Goal: Task Accomplishment & Management: Use online tool/utility

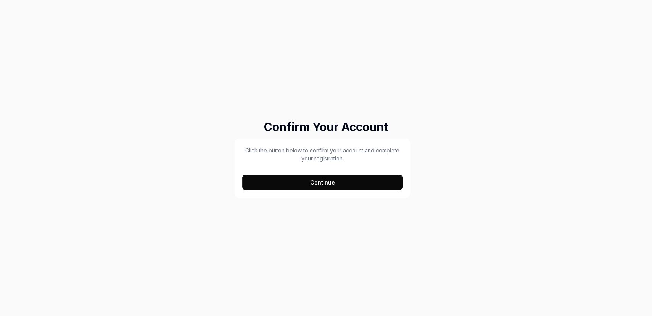
click at [301, 179] on button "Continue" at bounding box center [322, 182] width 161 height 15
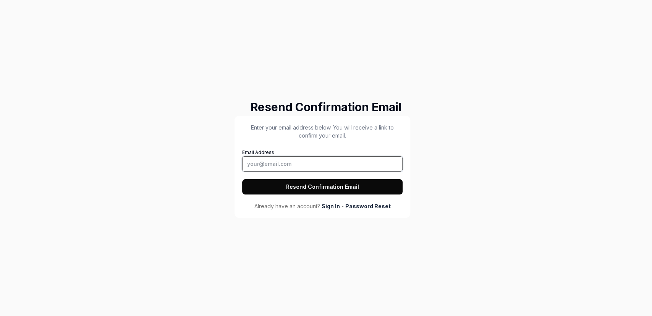
click at [302, 164] on input "Email Address" at bounding box center [322, 163] width 161 height 15
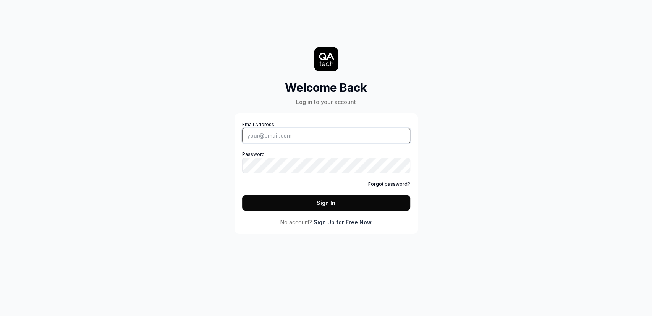
click at [260, 133] on input "Email Address" at bounding box center [326, 135] width 168 height 15
paste input "[EMAIL_ADDRESS][DOMAIN_NAME]"
type input "[EMAIL_ADDRESS][DOMAIN_NAME]"
click at [210, 180] on div "Welcome Back Log in to your account Email Address trst34564@uco.co.il Password …" at bounding box center [326, 158] width 652 height 316
click at [306, 196] on button "Sign In" at bounding box center [326, 202] width 168 height 15
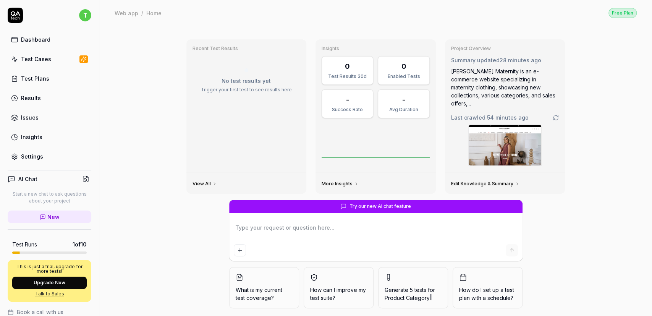
click at [466, 181] on link "Edit Knowledge & Summary" at bounding box center [485, 184] width 68 height 6
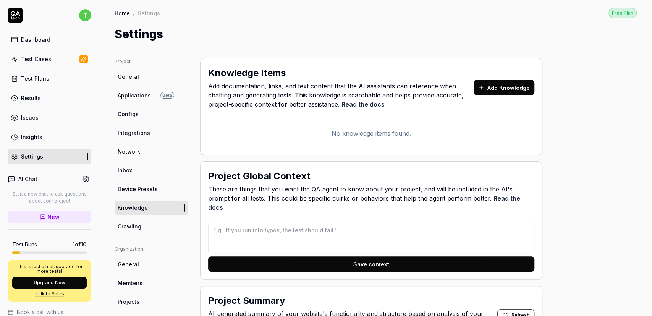
click at [134, 78] on span "General" at bounding box center [128, 77] width 21 height 8
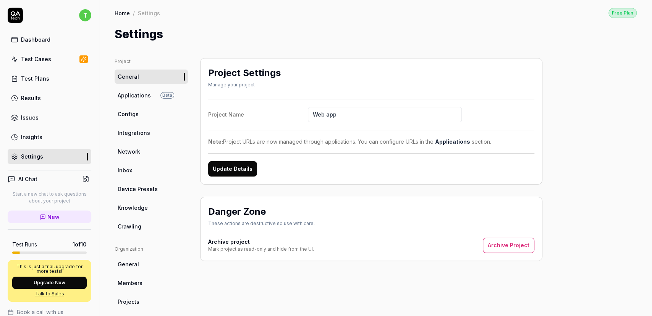
click at [43, 58] on div "Test Cases" at bounding box center [36, 59] width 30 height 8
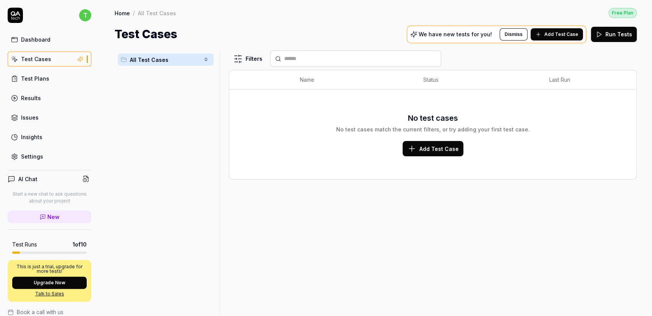
click at [43, 74] on div "Test Plans" at bounding box center [35, 78] width 28 height 8
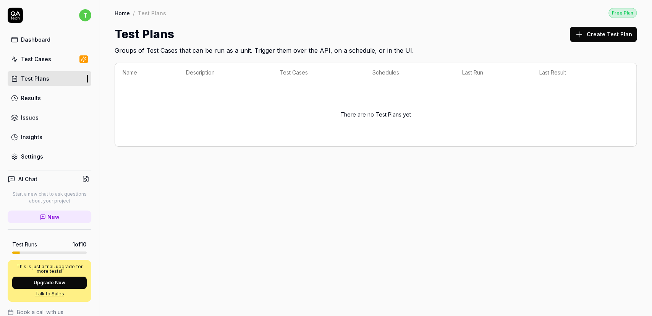
click at [31, 93] on link "Results" at bounding box center [50, 98] width 84 height 15
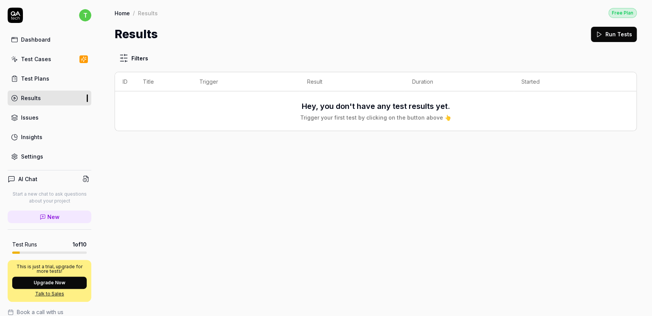
click at [31, 114] on div "Issues" at bounding box center [30, 117] width 18 height 8
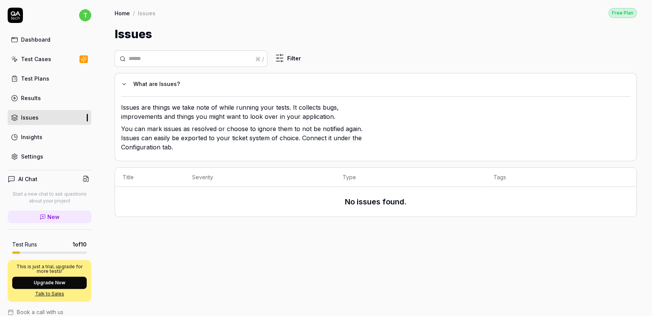
click at [35, 136] on div "Insights" at bounding box center [31, 137] width 21 height 8
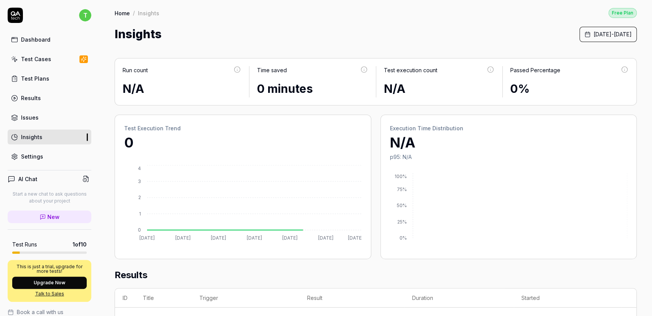
click at [32, 154] on div "Settings" at bounding box center [32, 156] width 22 height 8
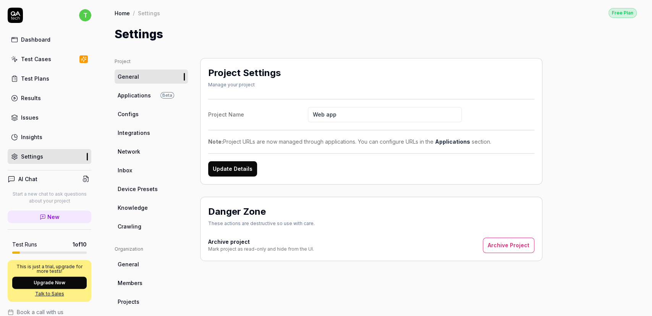
click at [136, 223] on span "Crawling" at bounding box center [130, 226] width 24 height 8
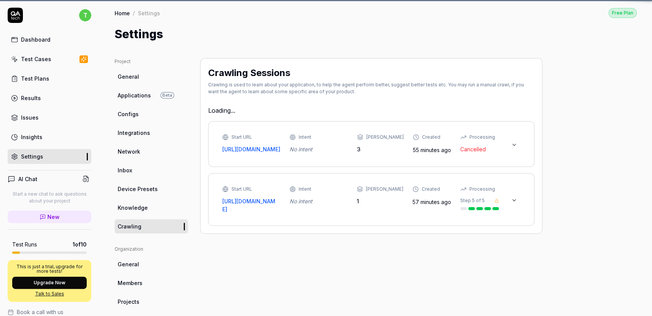
type textarea "*"
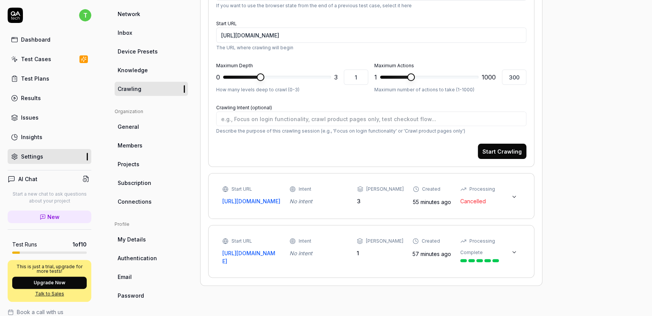
scroll to position [139, 0]
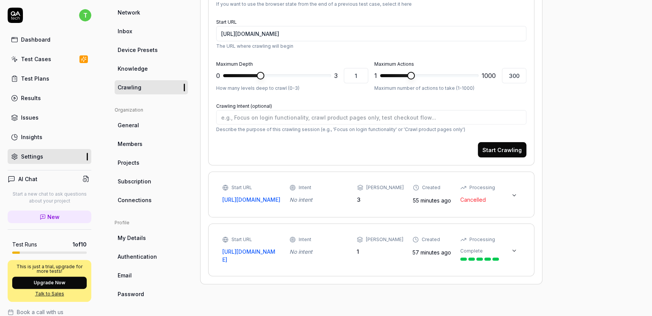
click at [516, 254] on icon at bounding box center [514, 250] width 6 height 6
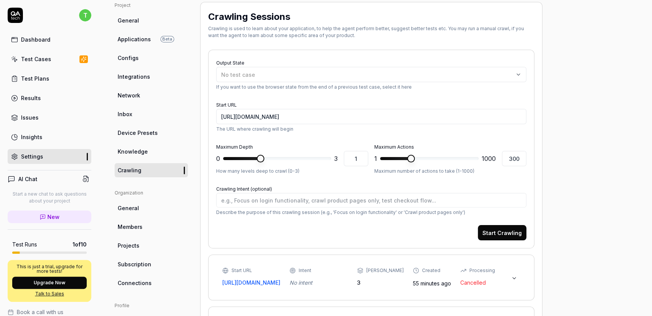
scroll to position [0, 0]
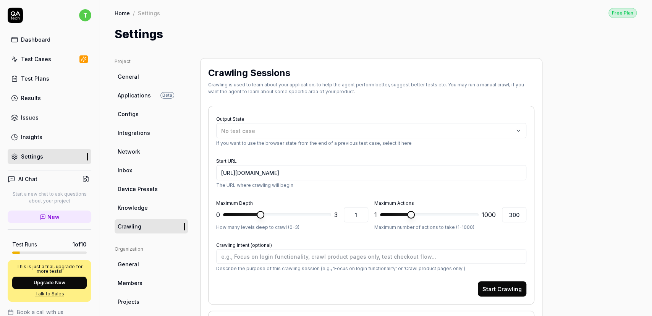
click at [133, 94] on span "Applications" at bounding box center [134, 95] width 33 height 8
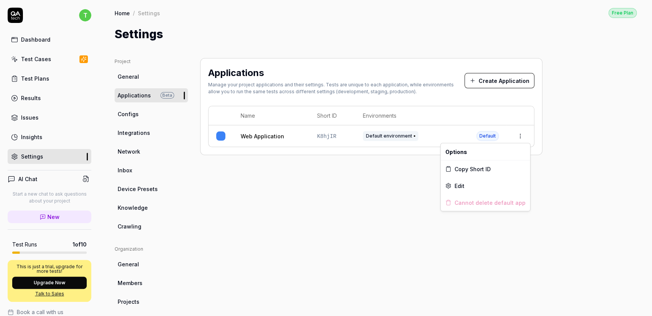
click at [517, 137] on html "t Dashboard Test Cases Test Plans Results Issues Insights Settings AI Chat Star…" at bounding box center [326, 158] width 652 height 316
click at [349, 205] on html "t Dashboard Test Cases Test Plans Results Issues Insights Settings AI Chat Star…" at bounding box center [326, 158] width 652 height 316
click at [40, 58] on div "Test Cases" at bounding box center [36, 59] width 30 height 8
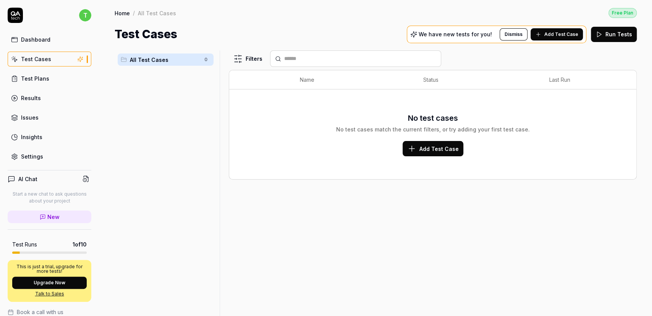
click at [554, 34] on span "Add Test Case" at bounding box center [561, 34] width 34 height 7
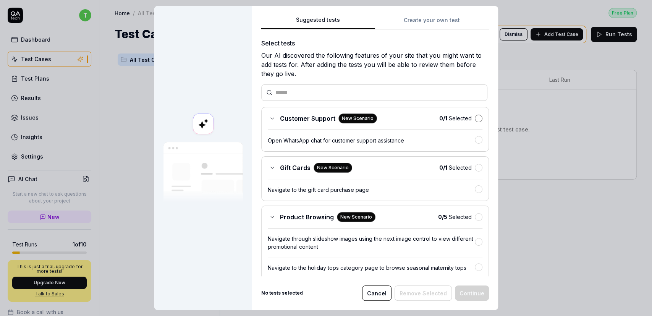
click at [480, 119] on button "button" at bounding box center [479, 119] width 8 height 8
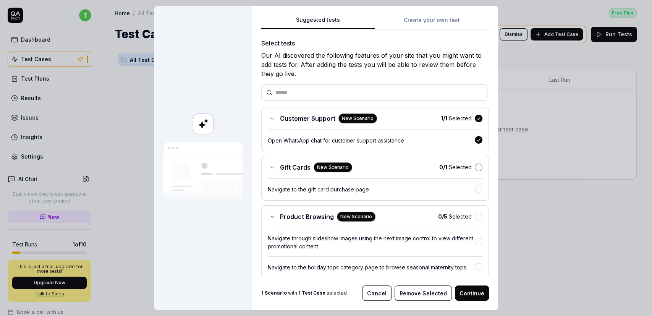
click at [479, 165] on button "button" at bounding box center [479, 167] width 8 height 8
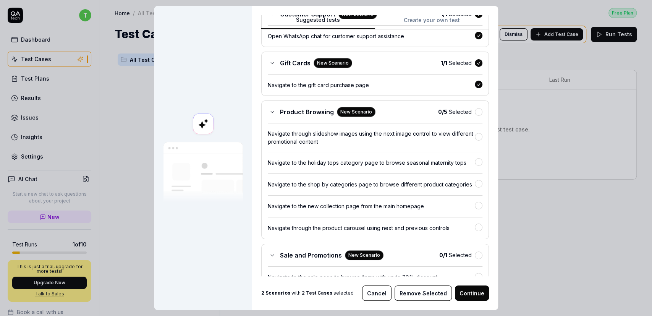
scroll to position [112, 0]
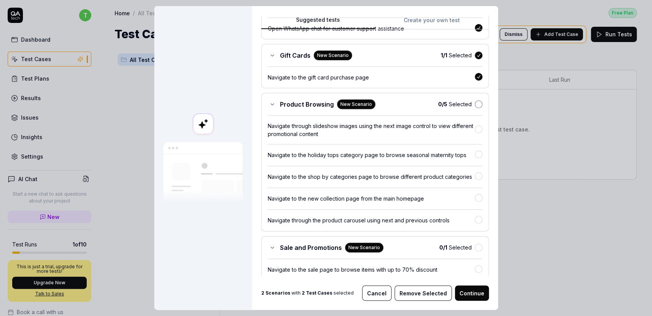
click at [478, 100] on button "button" at bounding box center [479, 104] width 8 height 8
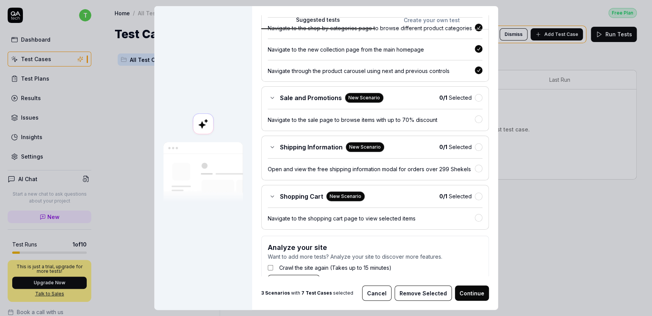
scroll to position [265, 0]
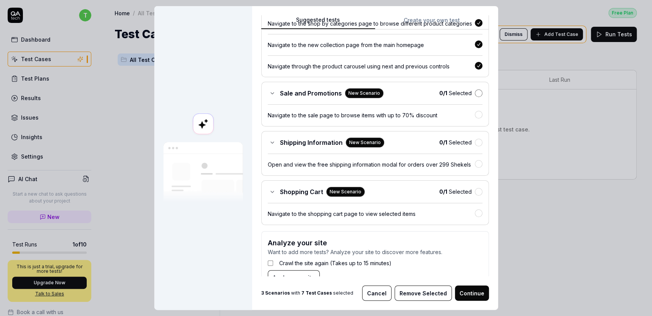
click at [479, 93] on button "button" at bounding box center [479, 93] width 8 height 8
click at [477, 141] on button "button" at bounding box center [479, 142] width 8 height 8
click at [478, 188] on button "button" at bounding box center [479, 191] width 8 height 8
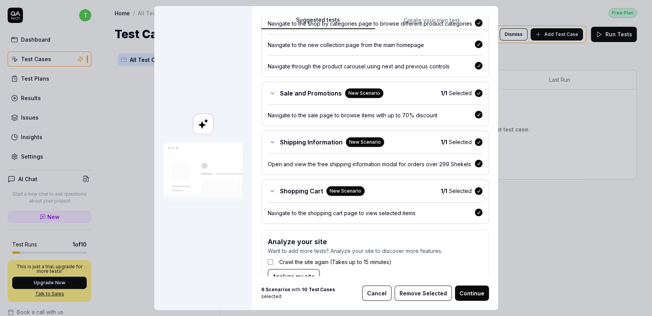
scroll to position [282, 0]
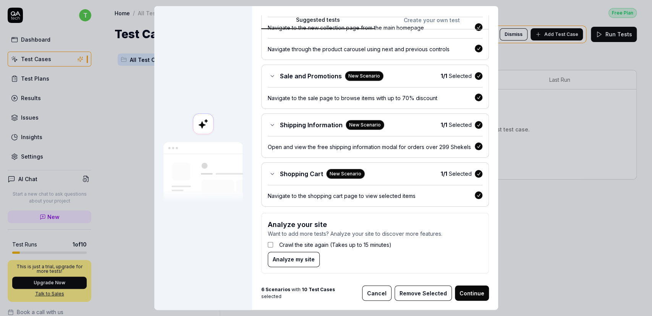
click at [470, 293] on button "Continue" at bounding box center [472, 292] width 34 height 15
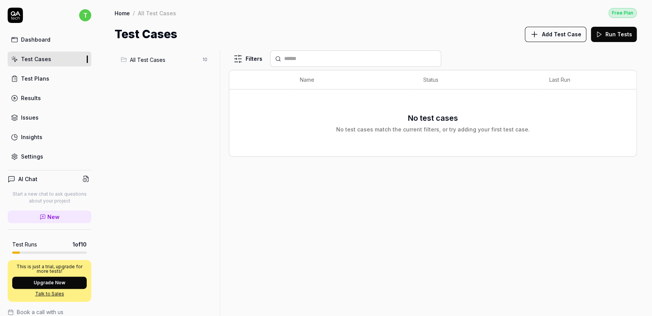
click at [32, 77] on div "Test Plans" at bounding box center [35, 78] width 28 height 8
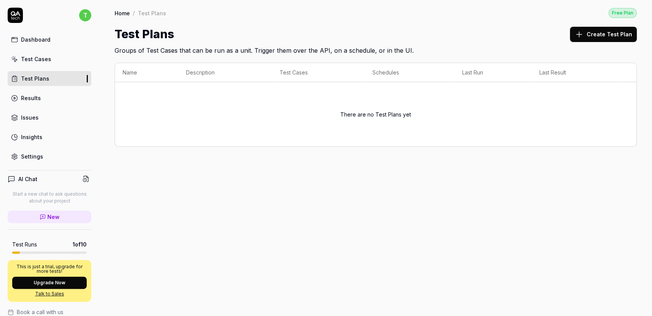
click at [39, 59] on div "Test Cases" at bounding box center [36, 59] width 30 height 8
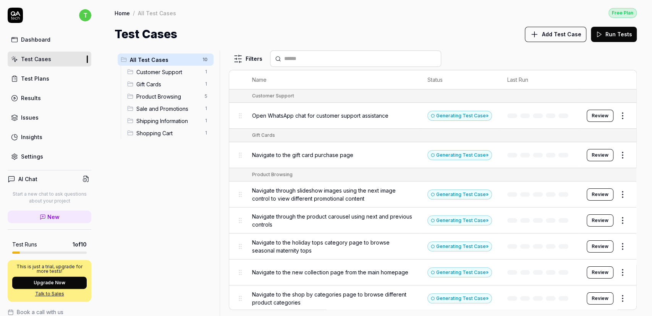
click at [616, 31] on button "Run Tests" at bounding box center [614, 34] width 46 height 15
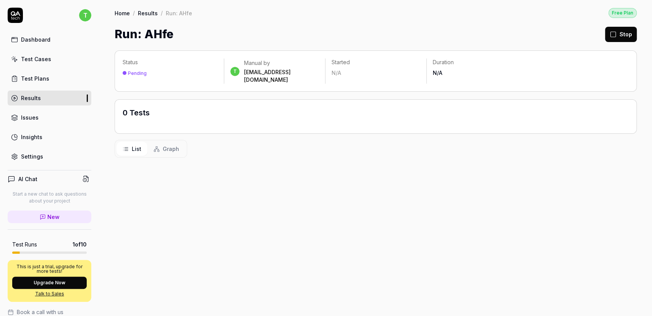
click at [165, 145] on span "Graph" at bounding box center [171, 149] width 16 height 8
click at [126, 142] on button "List" at bounding box center [131, 149] width 31 height 14
click at [128, 146] on icon at bounding box center [126, 149] width 6 height 6
click at [319, 144] on div "List Graph" at bounding box center [376, 149] width 522 height 18
